Goal: Task Accomplishment & Management: Complete application form

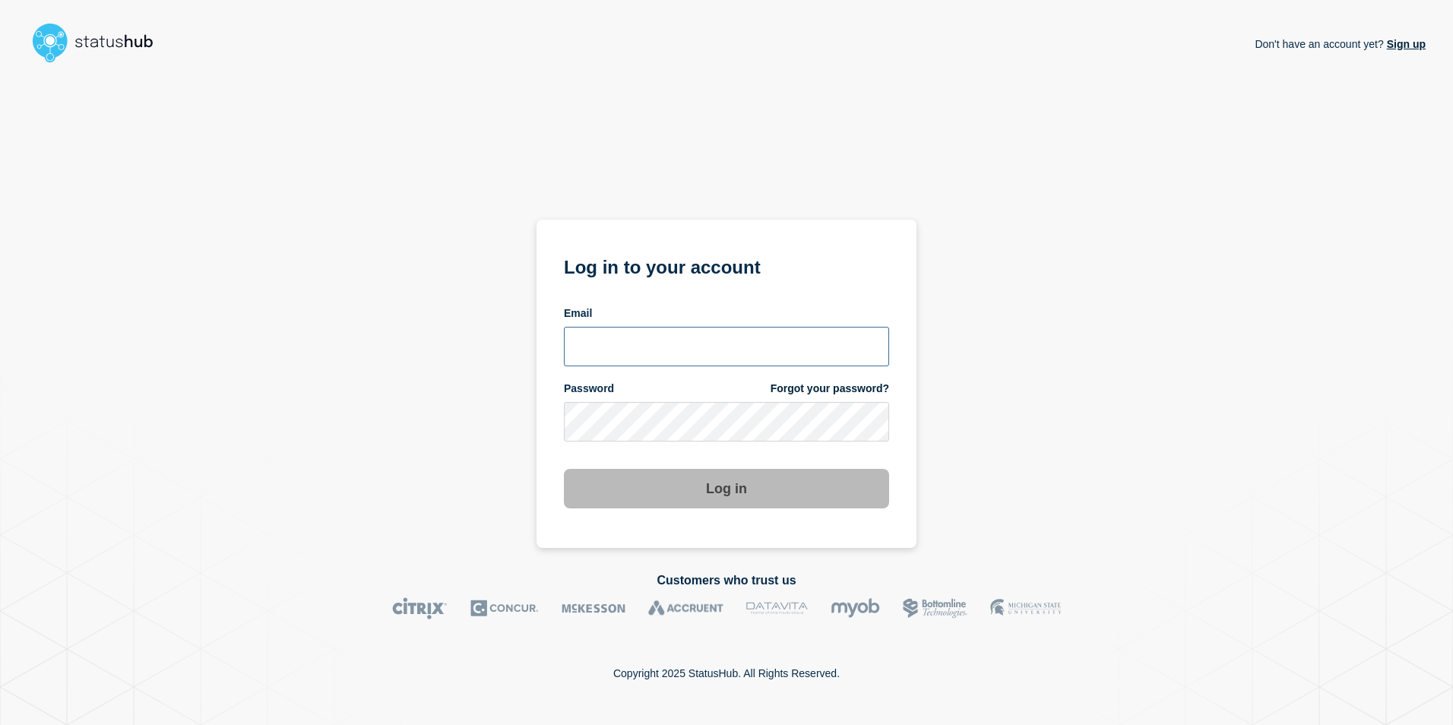
type input "anya.logue@bcu.ac.uk"
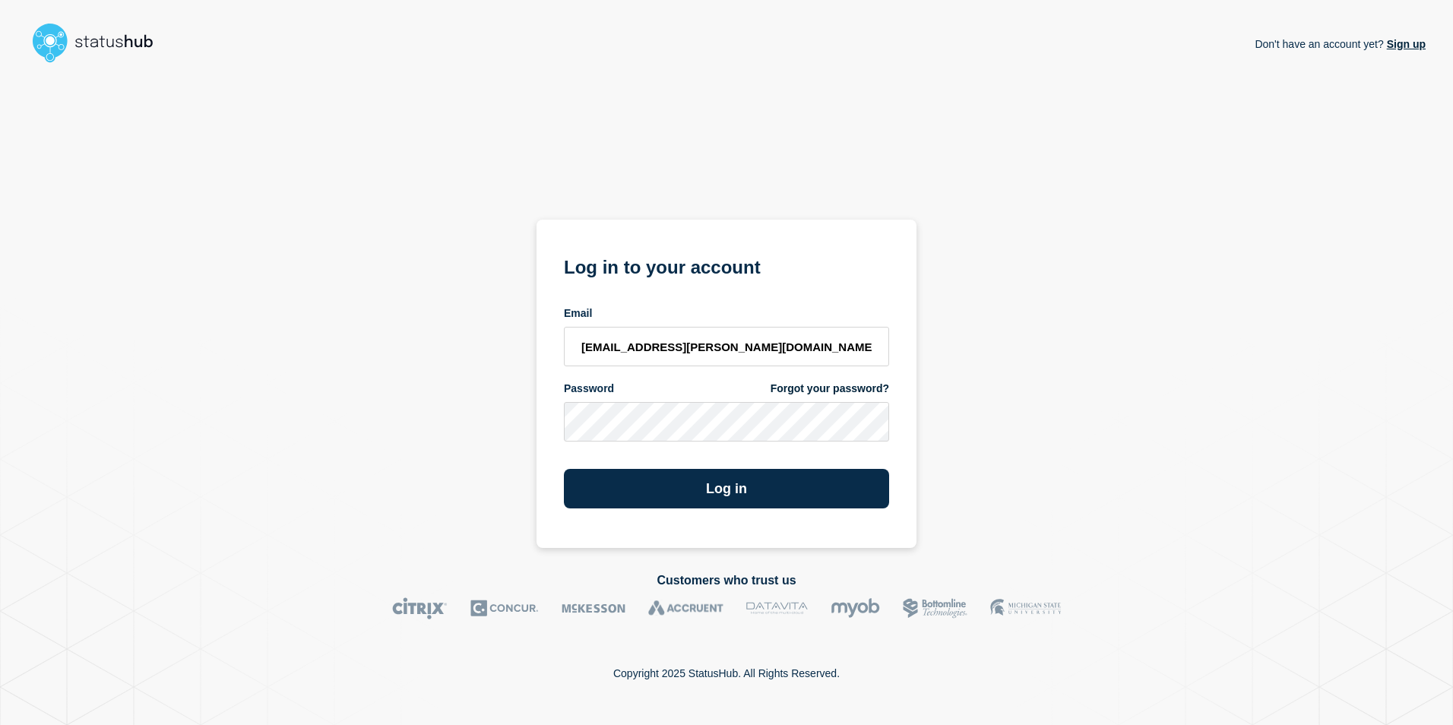
click at [1093, 405] on div "Don't have an account yet? Sign up Log in to your account Email anya.logue@bcu.…" at bounding box center [726, 308] width 1398 height 479
click at [790, 484] on button "Log in" at bounding box center [726, 489] width 325 height 40
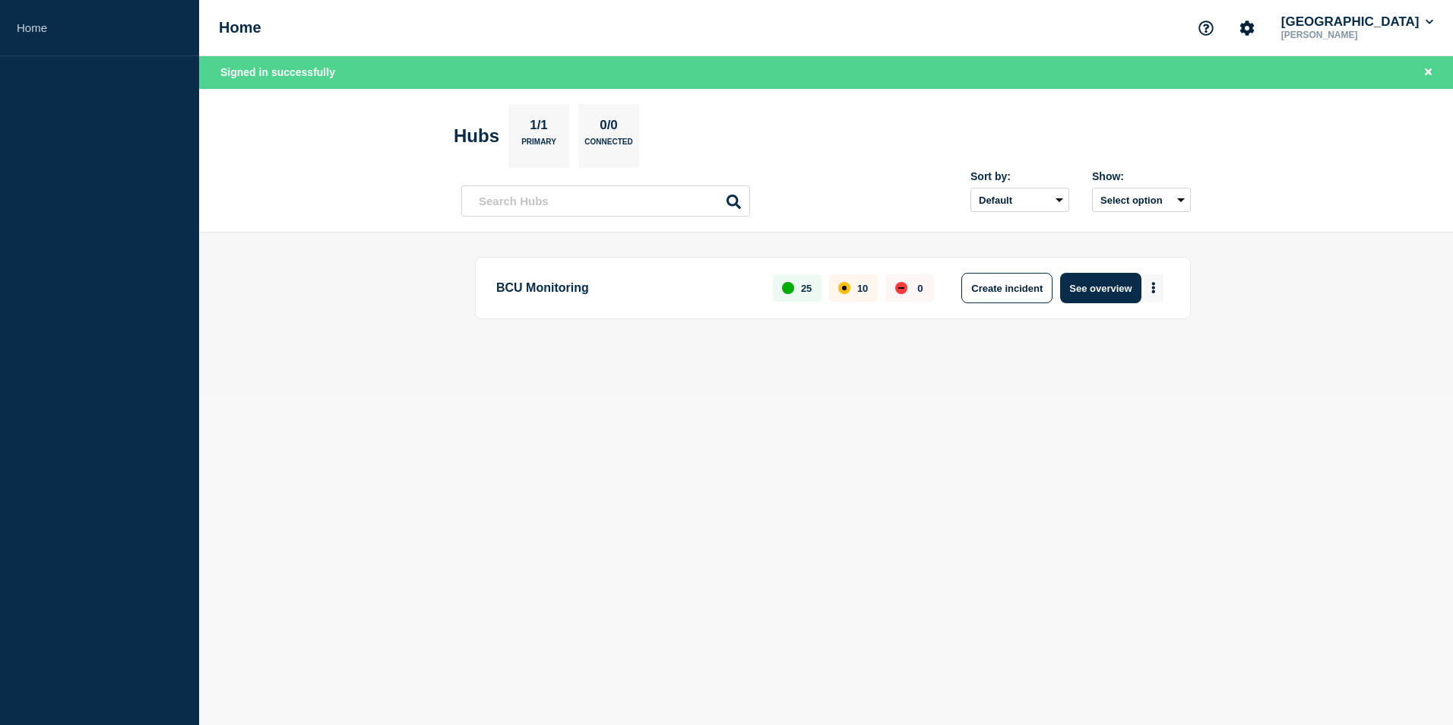
click at [1156, 288] on button "More actions" at bounding box center [1154, 288] width 20 height 28
click at [1134, 328] on button "Create maintenance" at bounding box center [1148, 334] width 103 height 13
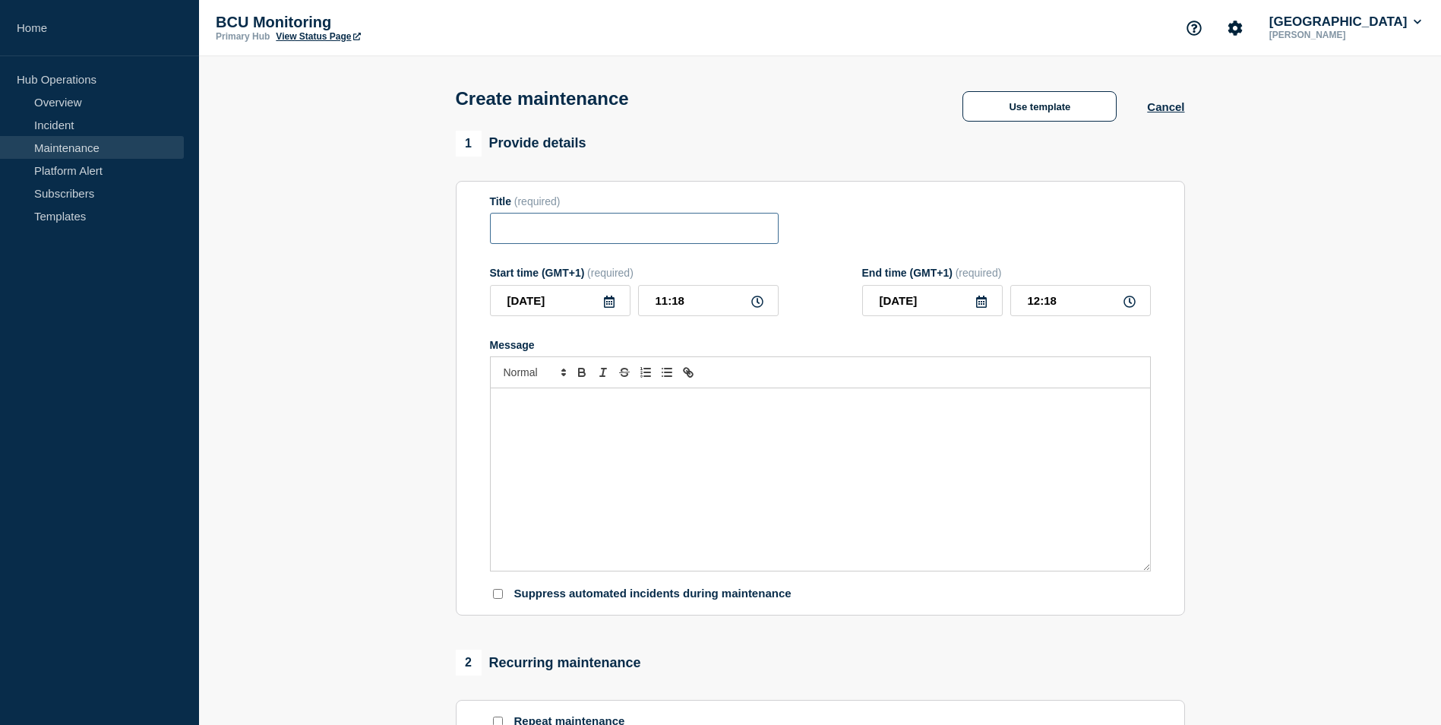
click at [569, 229] on input "Title" at bounding box center [634, 228] width 289 height 31
type input "u"
type input "iCity unavailable - [DATE] 5:30am-6am"
click at [616, 302] on input "[DATE]" at bounding box center [560, 300] width 141 height 31
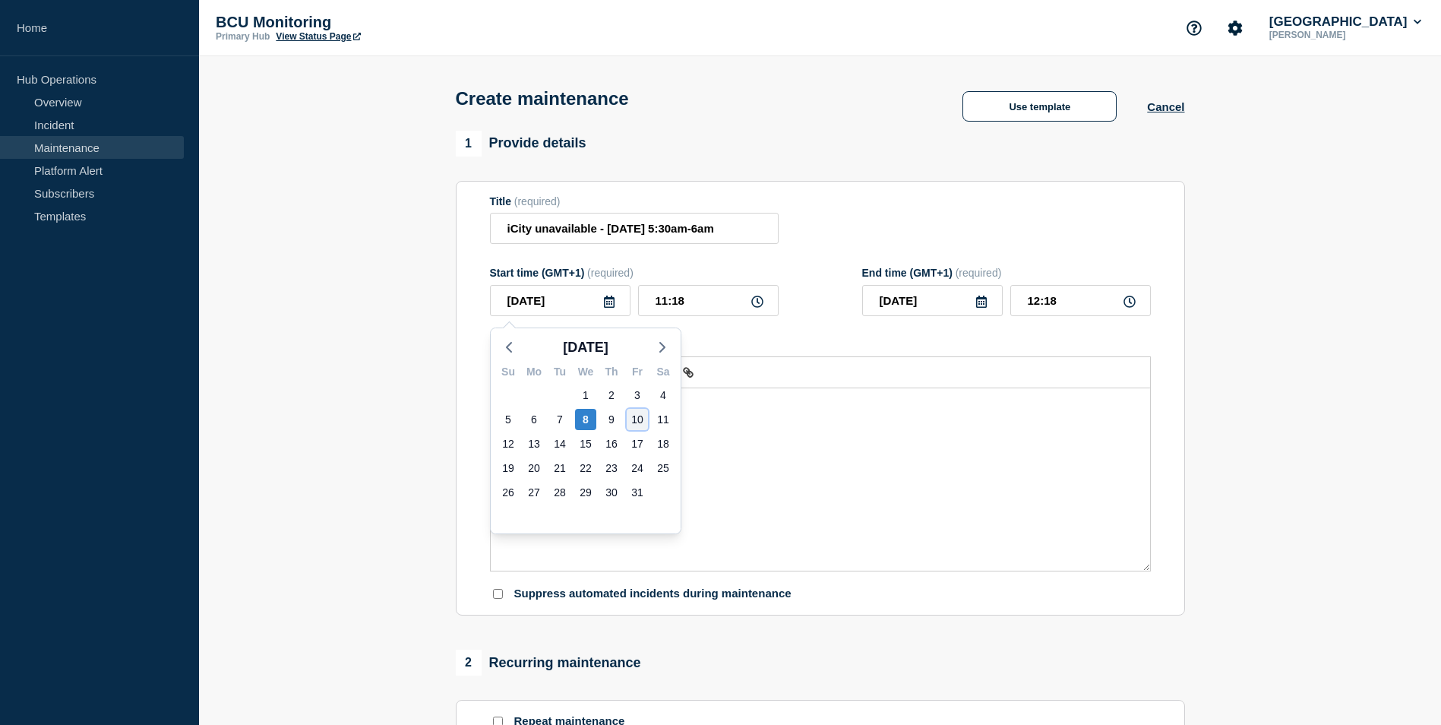
click at [636, 427] on div "10" at bounding box center [637, 419] width 21 height 21
type input "[DATE]"
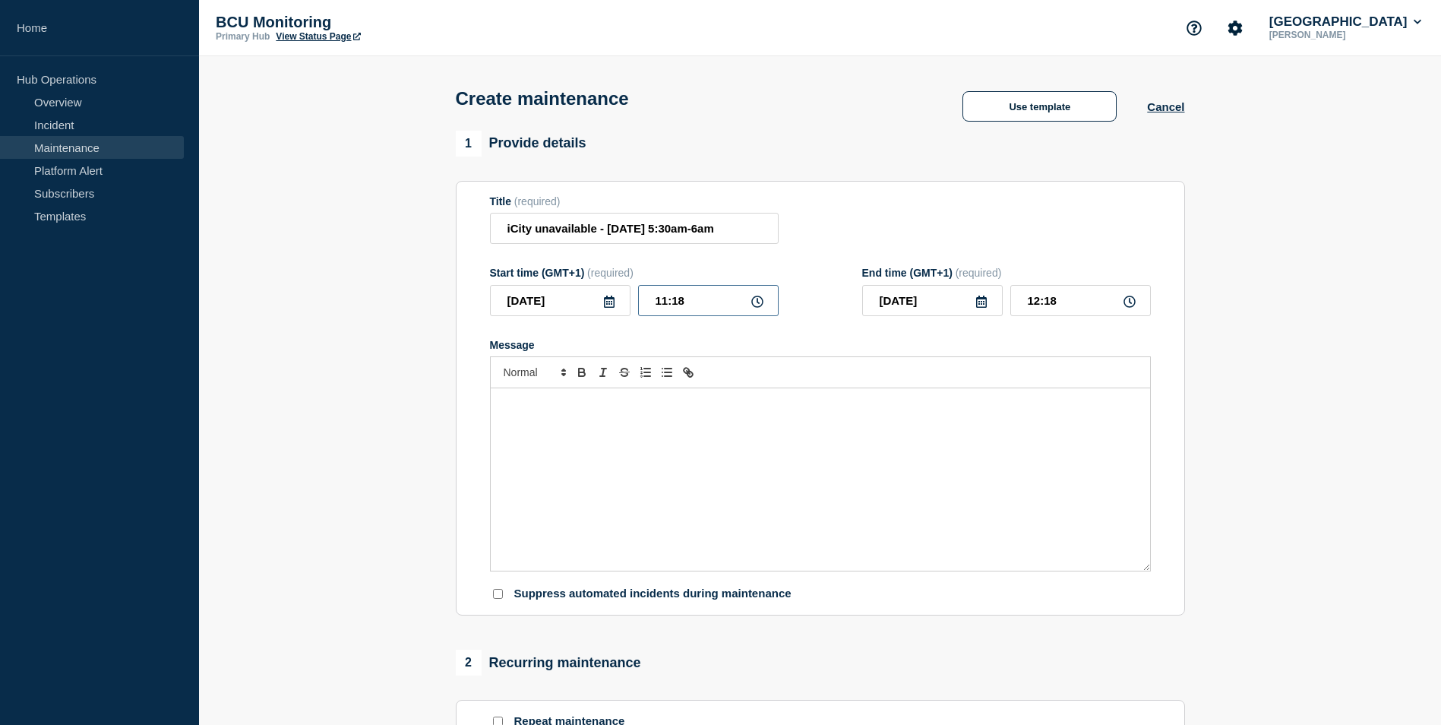
drag, startPoint x: 711, startPoint y: 295, endPoint x: 568, endPoint y: 297, distance: 142.9
click at [568, 297] on div "[DATE] 11:18" at bounding box center [634, 300] width 289 height 31
type input "06:00"
type input "07:00"
type input "05:30"
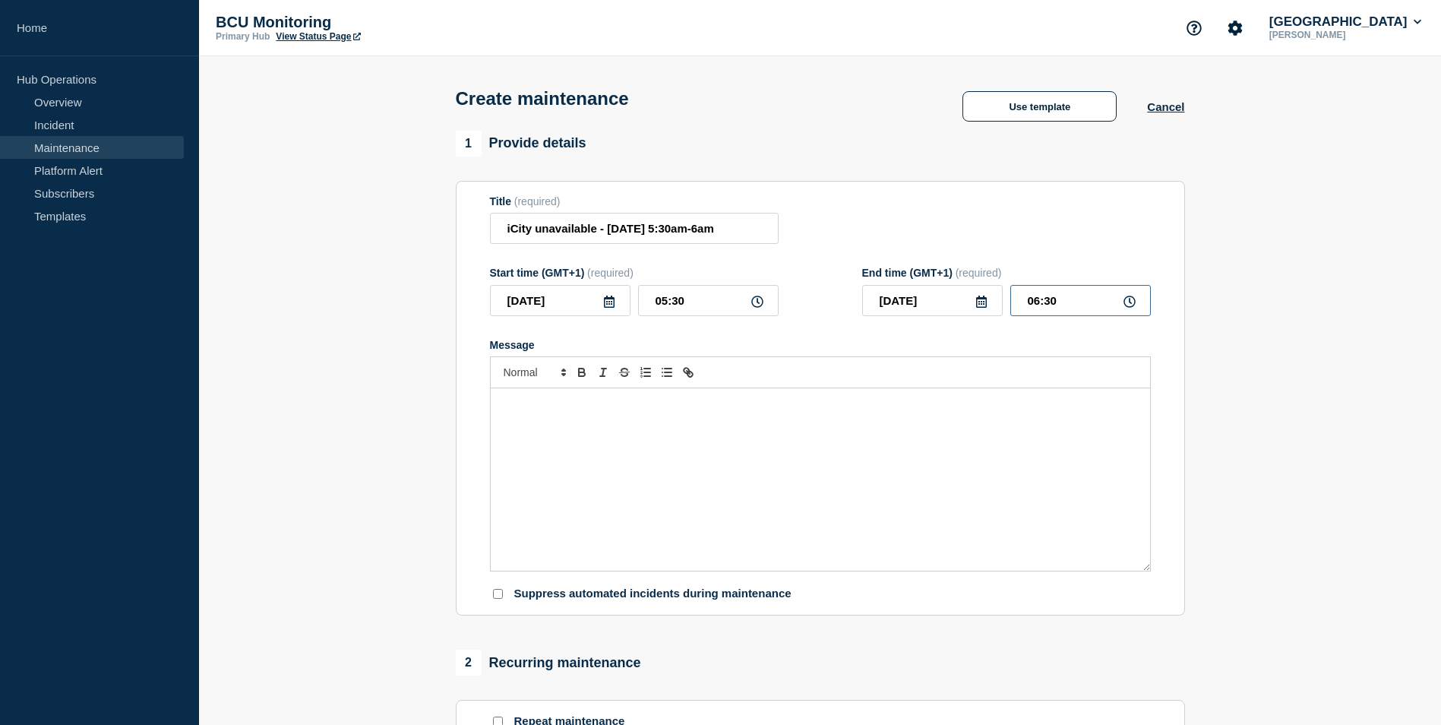
click at [1072, 311] on input "06:30" at bounding box center [1081, 300] width 141 height 31
type input "06:00"
click at [849, 409] on p "Message" at bounding box center [820, 404] width 637 height 14
click at [647, 508] on div "Message" at bounding box center [821, 479] width 660 height 182
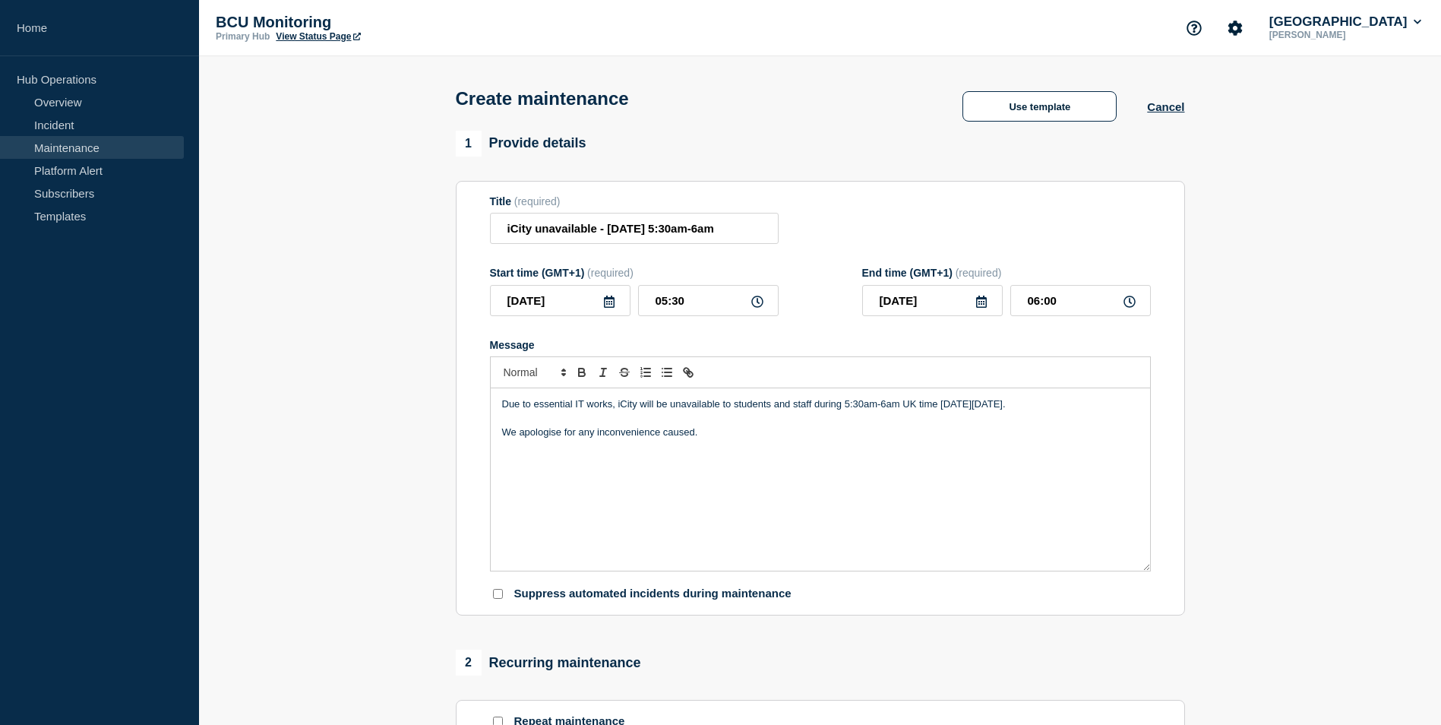
scroll to position [380, 0]
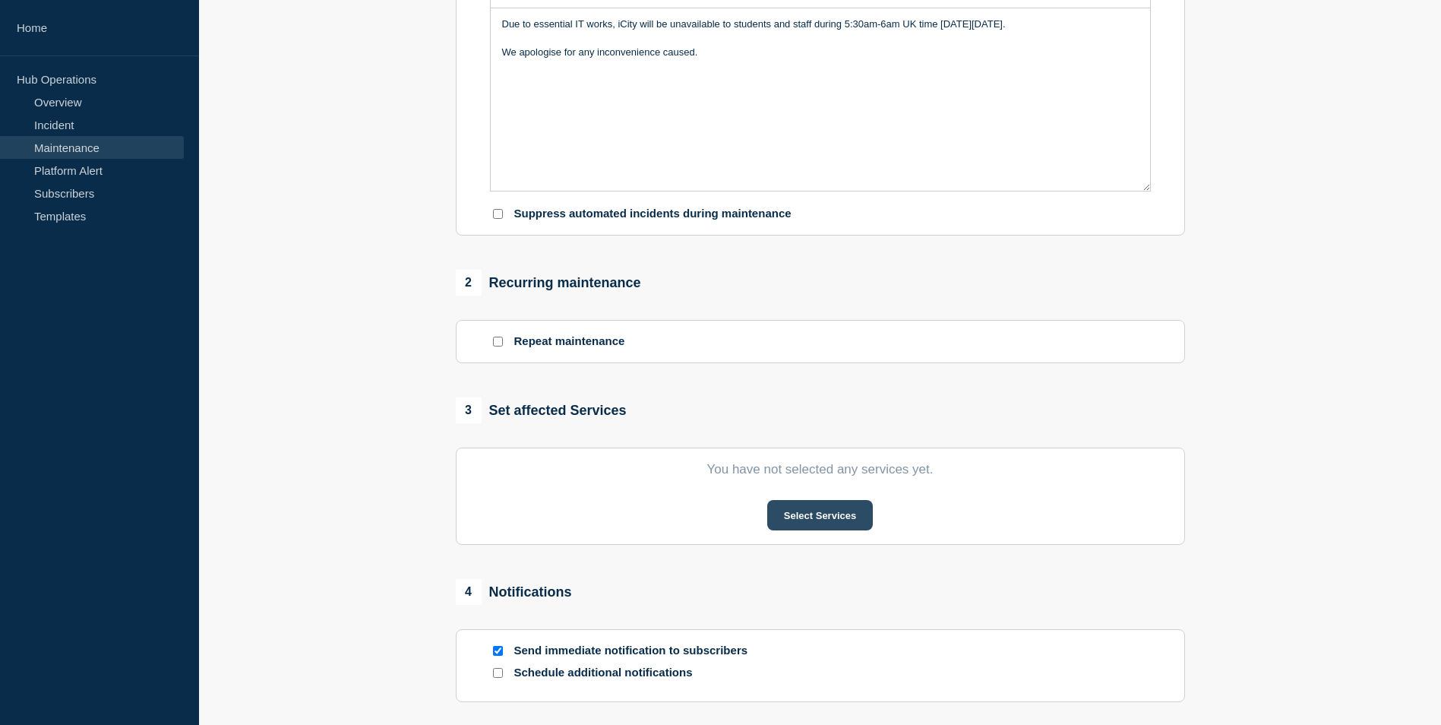
click at [814, 524] on button "Select Services" at bounding box center [820, 515] width 106 height 30
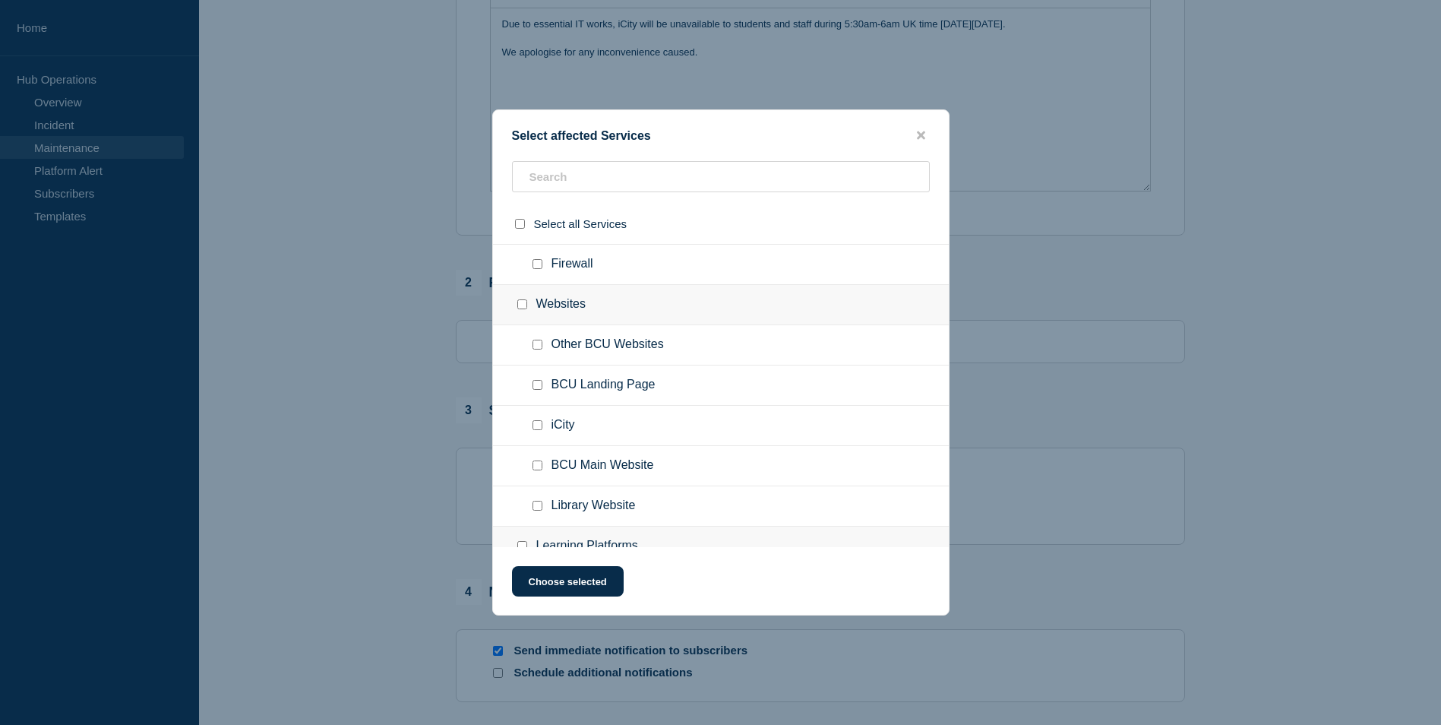
scroll to position [456, 0]
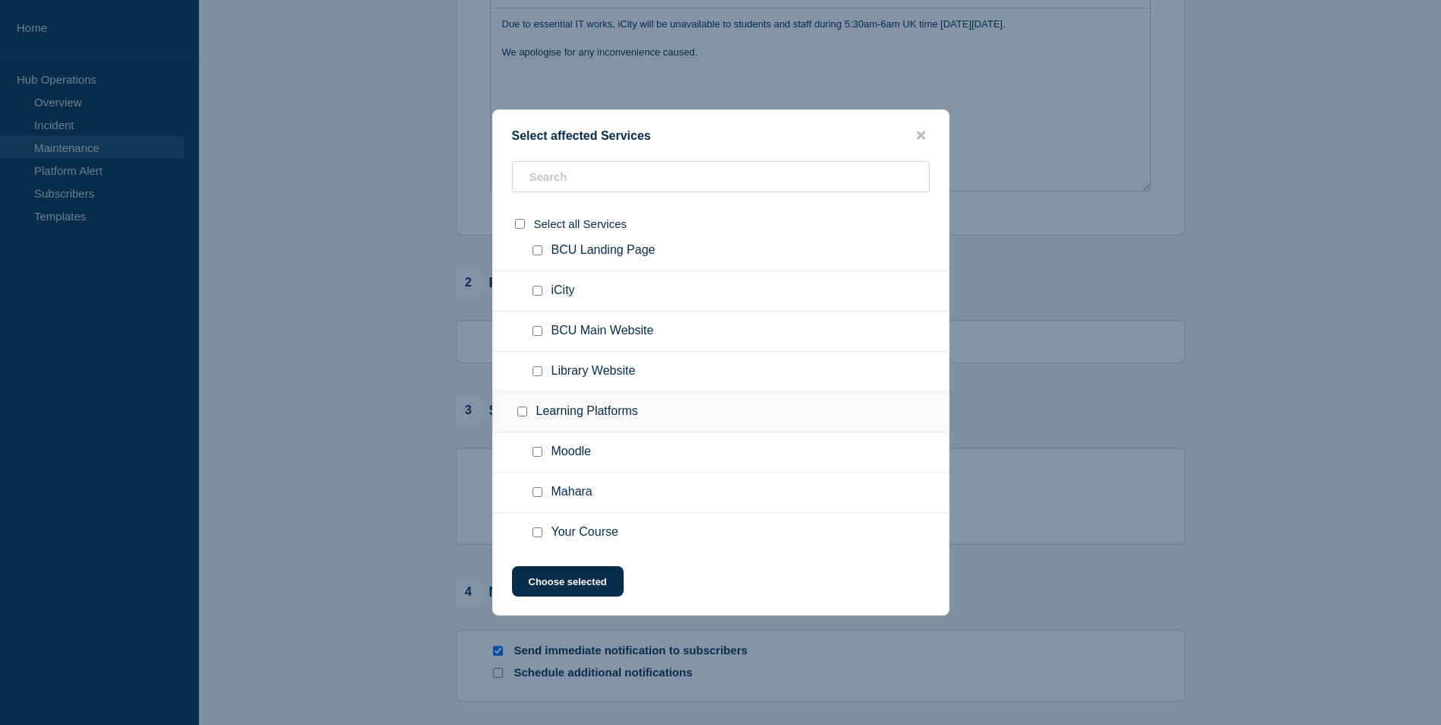
click at [540, 290] on input "iCity checkbox" at bounding box center [538, 291] width 10 height 10
checkbox input "true"
click at [566, 569] on button "Choose selected" at bounding box center [568, 581] width 112 height 30
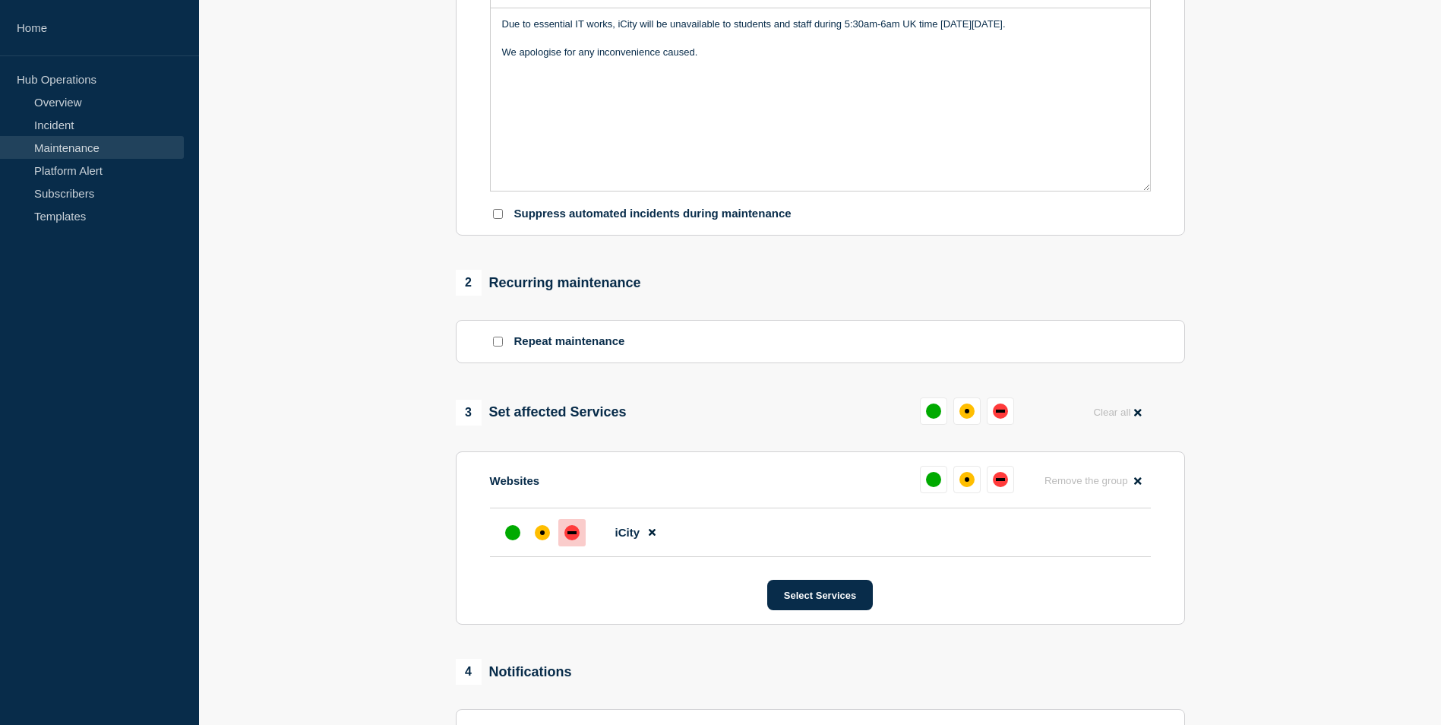
click at [565, 536] on div "down" at bounding box center [572, 532] width 15 height 15
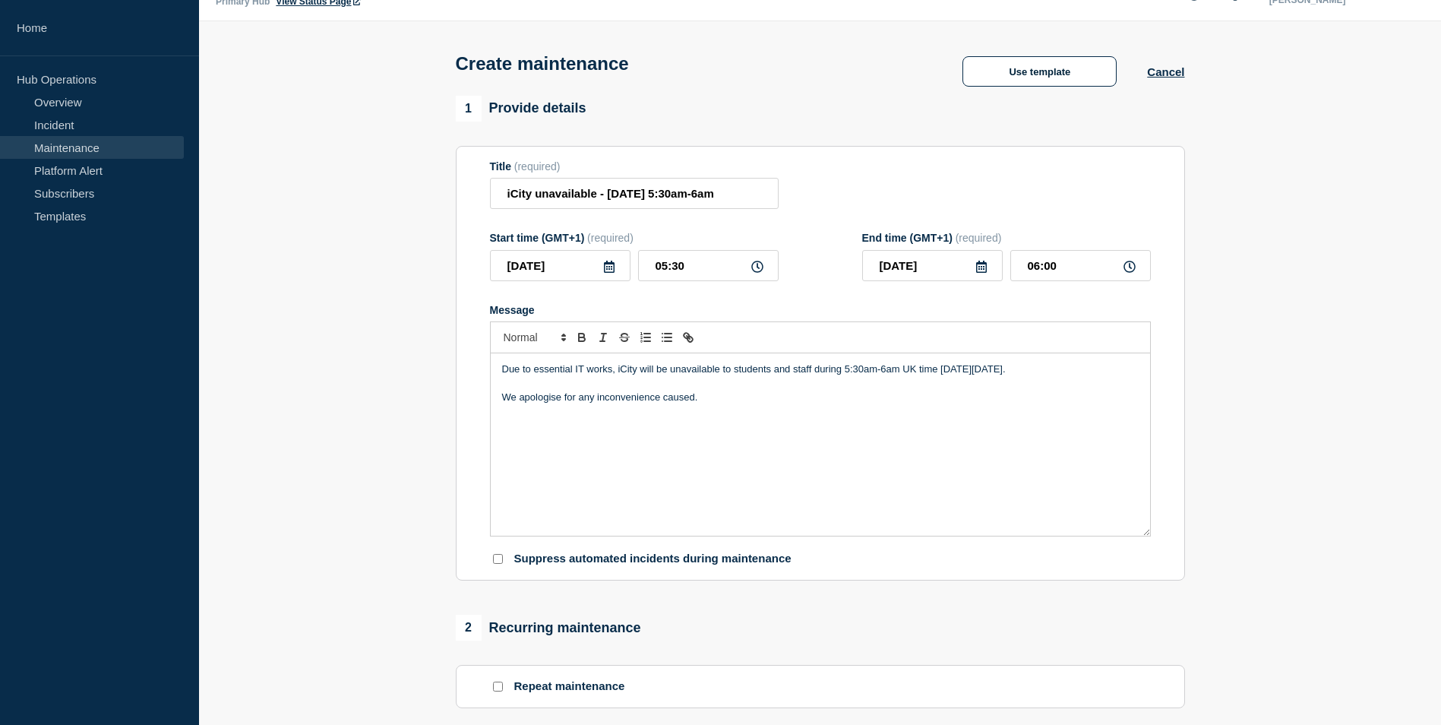
scroll to position [0, 0]
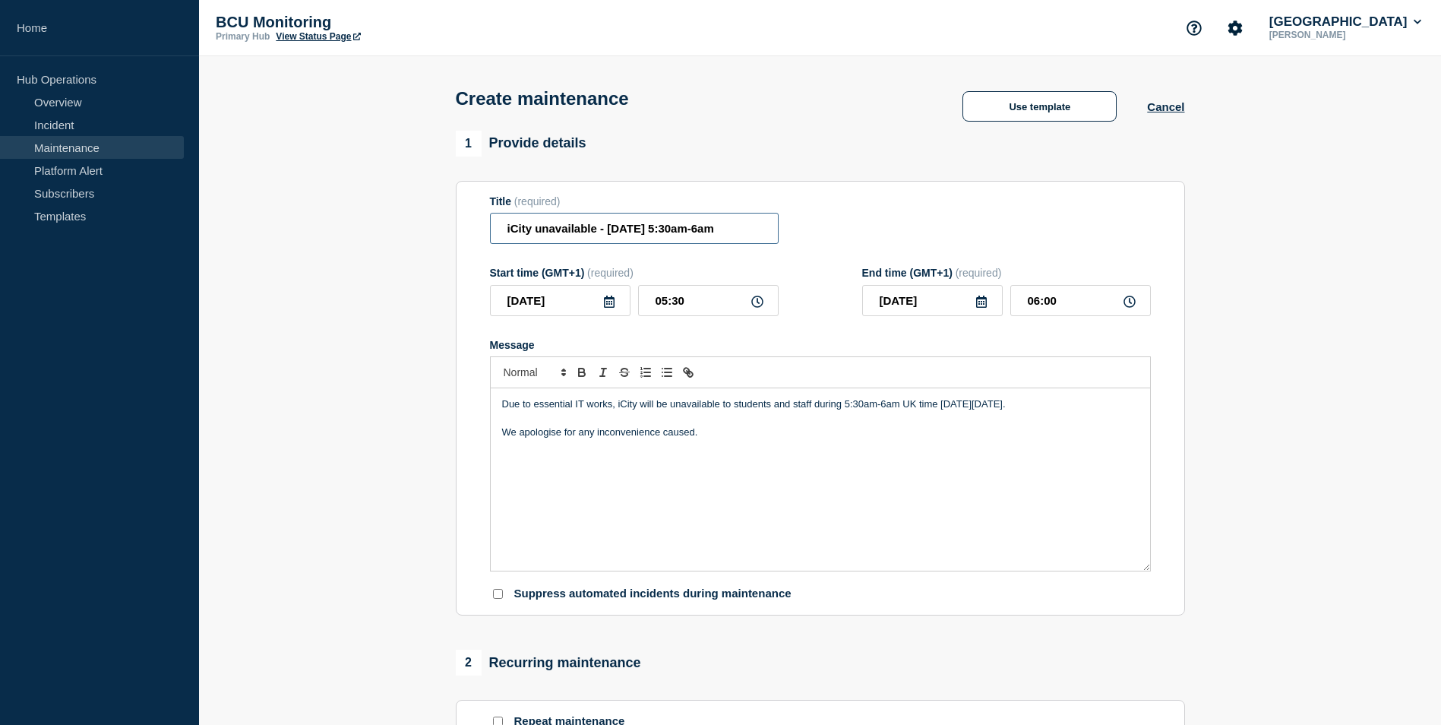
click at [559, 239] on input "iCity unavailable - [DATE] 5:30am-6am" at bounding box center [634, 228] width 289 height 31
drag, startPoint x: 559, startPoint y: 239, endPoint x: 951, endPoint y: 238, distance: 391.3
click at [951, 238] on div "Title (required) iCity unavailable - [DATE] 5:30am-6am" at bounding box center [820, 219] width 661 height 49
click at [824, 238] on div "Title (required) iCity unavailable - [DATE] 5:30am-6am" at bounding box center [820, 219] width 661 height 49
click at [726, 231] on input "iCity unavailable - [DATE] 5:30am-6am" at bounding box center [634, 228] width 289 height 31
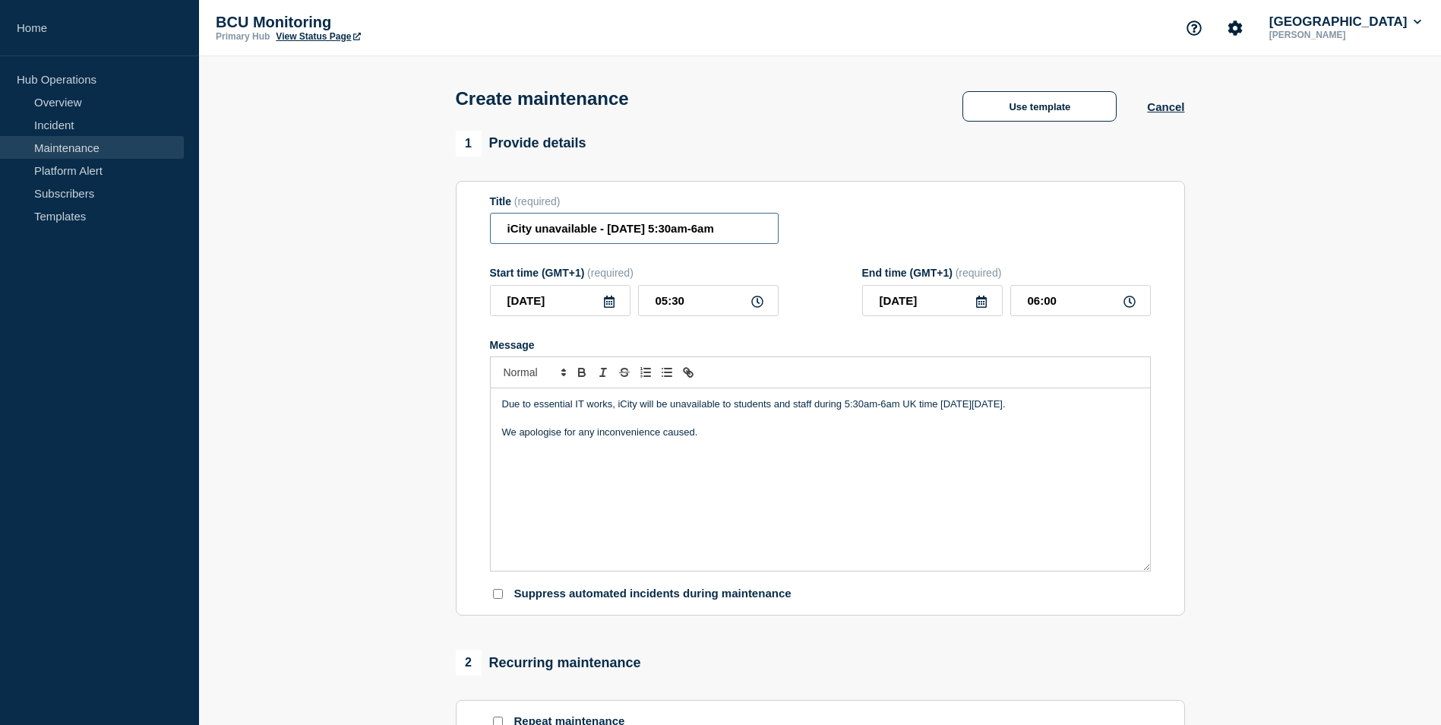
click at [733, 231] on input "iCity unavailable - [DATE] 5:30am-6am" at bounding box center [634, 228] width 289 height 31
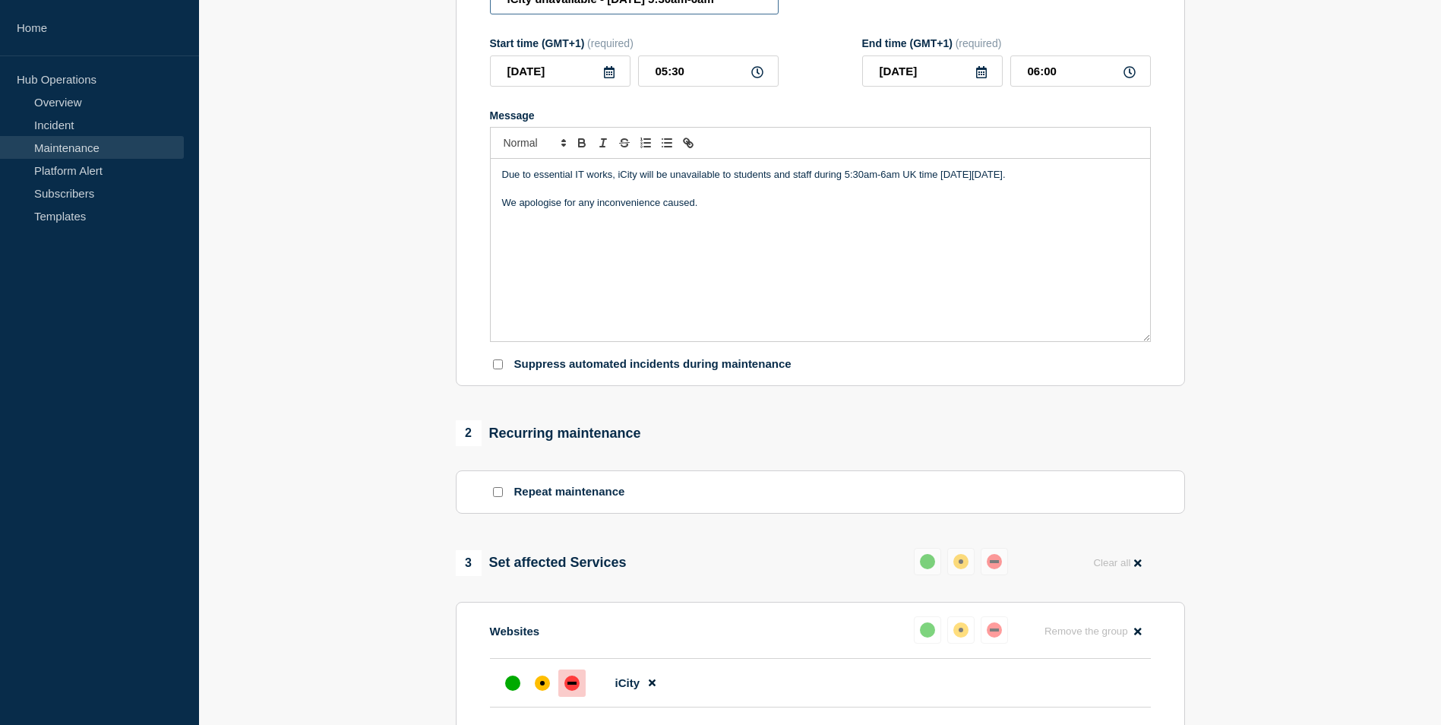
scroll to position [228, 0]
drag, startPoint x: 774, startPoint y: 239, endPoint x: 765, endPoint y: 252, distance: 15.4
click at [765, 252] on div "Due to essential IT works, iCity will be unavailable to students and staff duri…" at bounding box center [821, 251] width 660 height 182
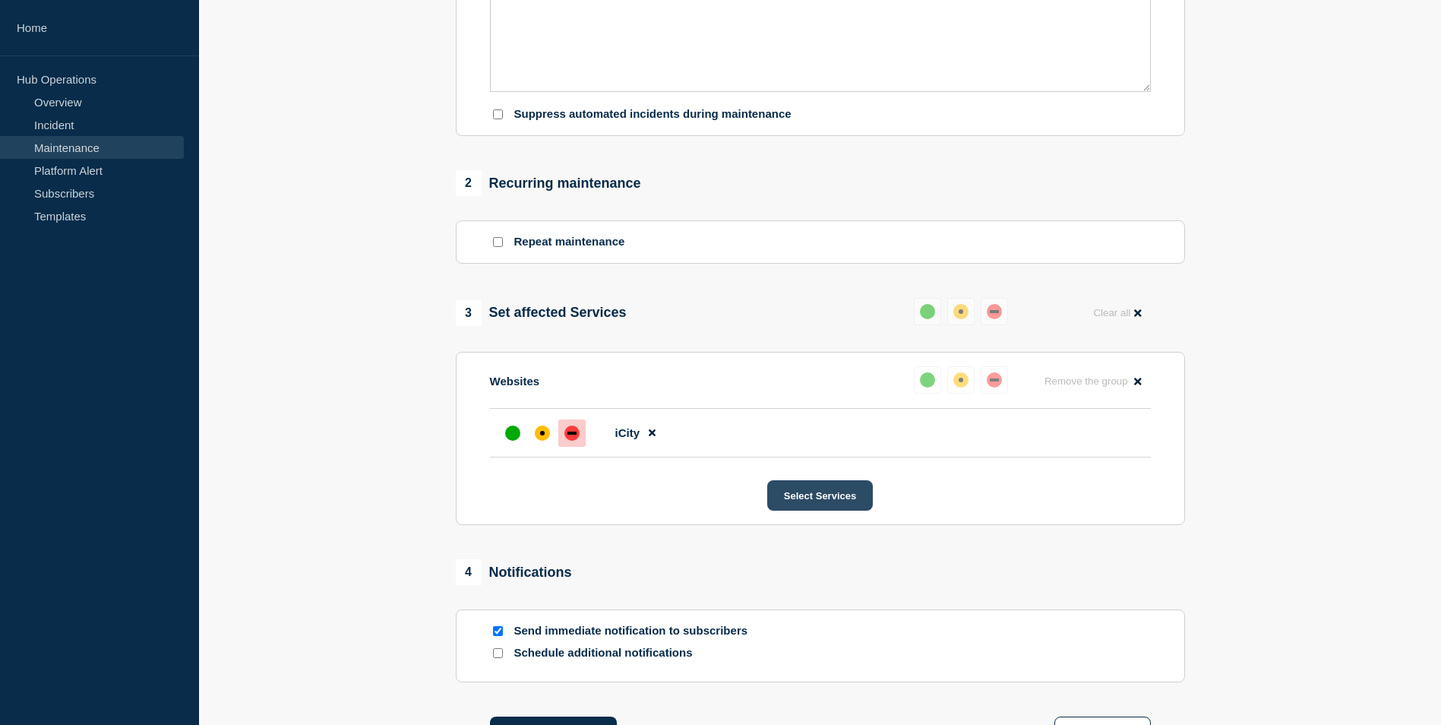
scroll to position [680, 0]
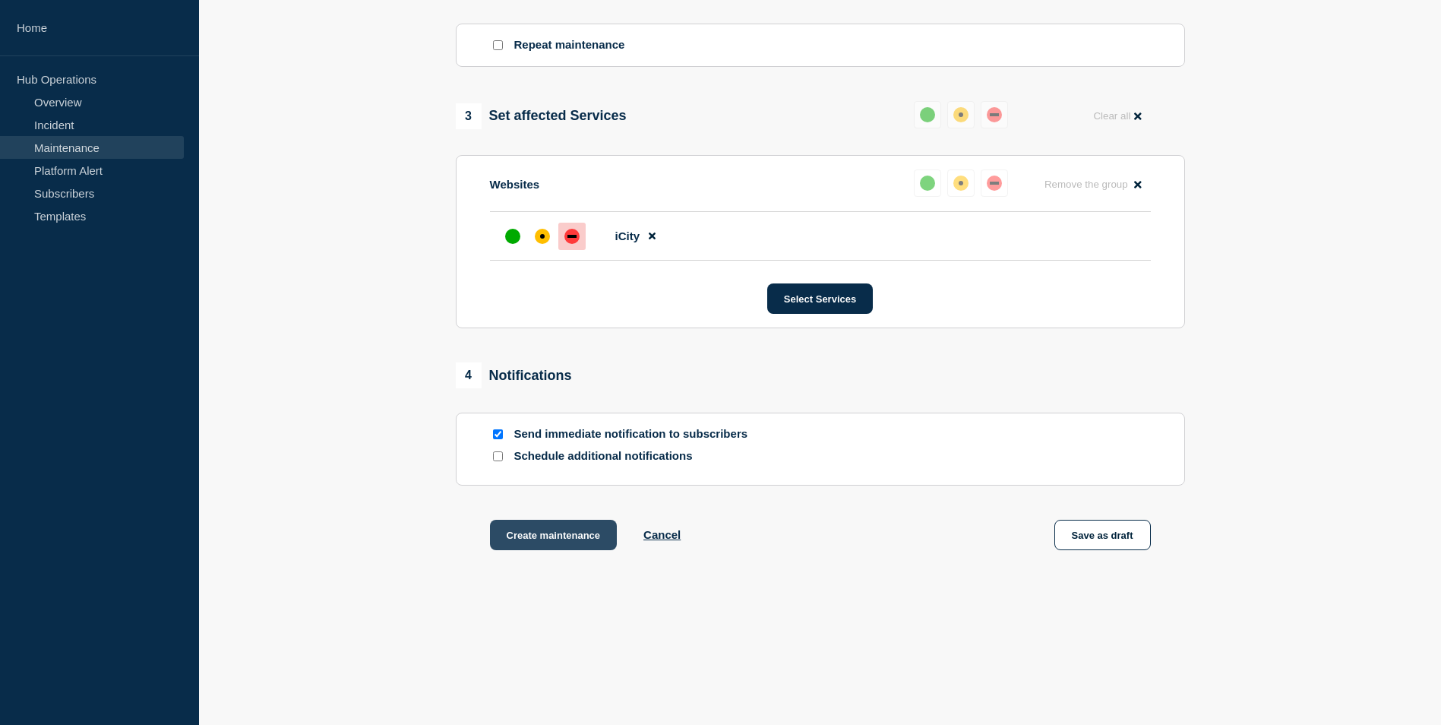
click at [565, 524] on button "Create maintenance" at bounding box center [554, 535] width 128 height 30
